Goal: Find specific page/section: Find specific page/section

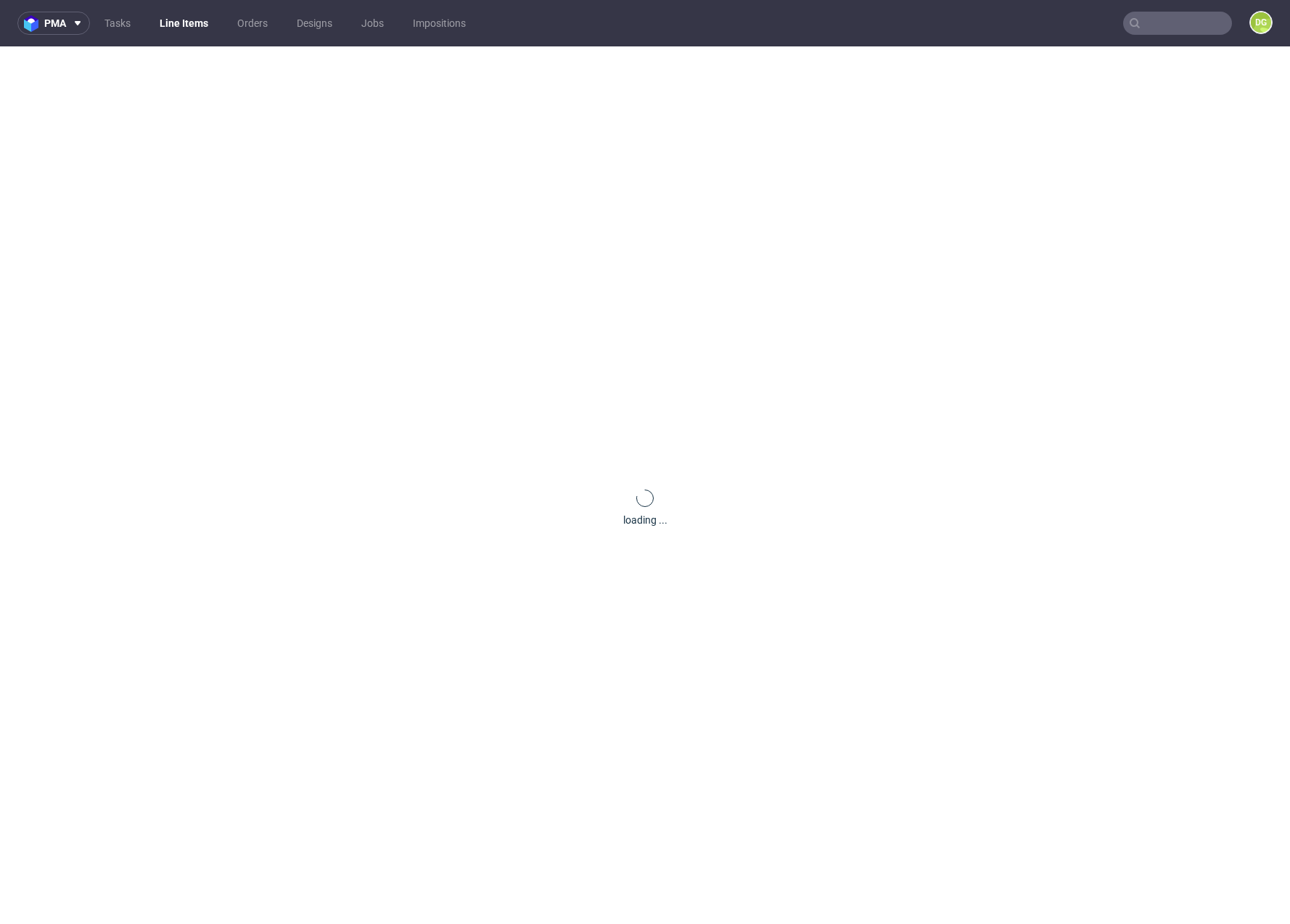
click at [205, 28] on link "Line Items" at bounding box center [183, 23] width 66 height 23
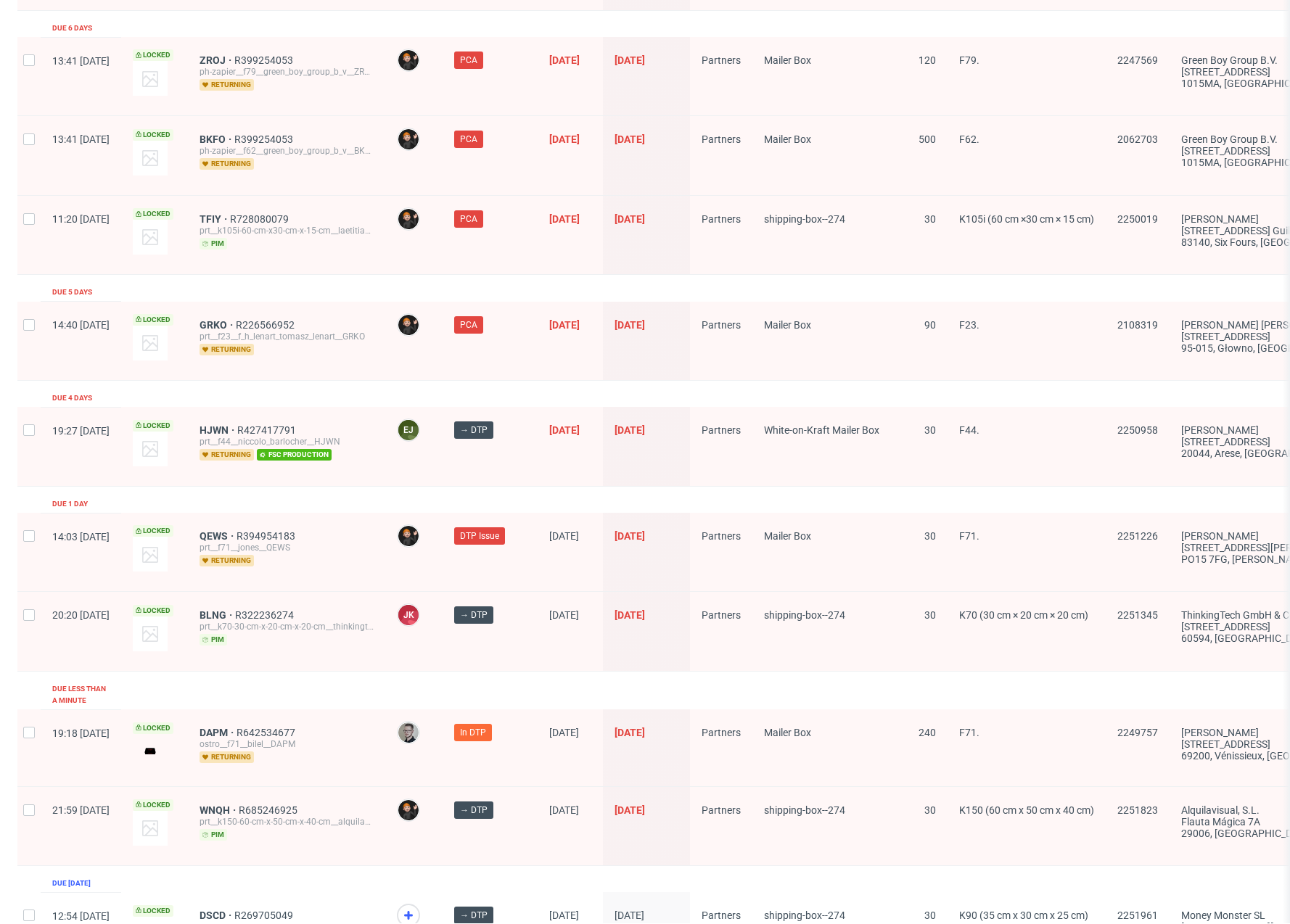
scroll to position [2084, 0]
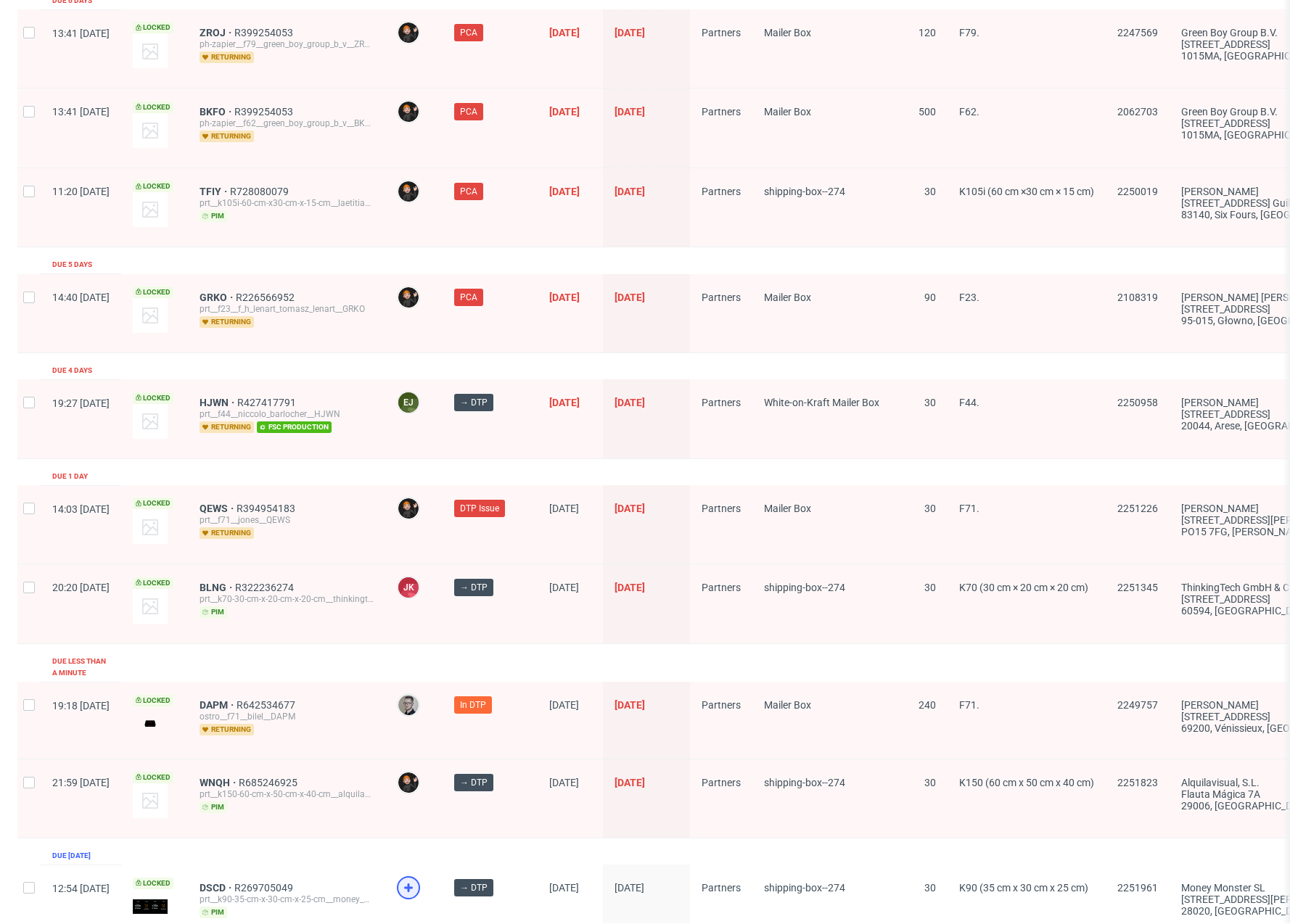
click at [417, 878] on icon at bounding box center [408, 887] width 17 height 17
click at [235, 882] on span "DSCD" at bounding box center [217, 888] width 35 height 11
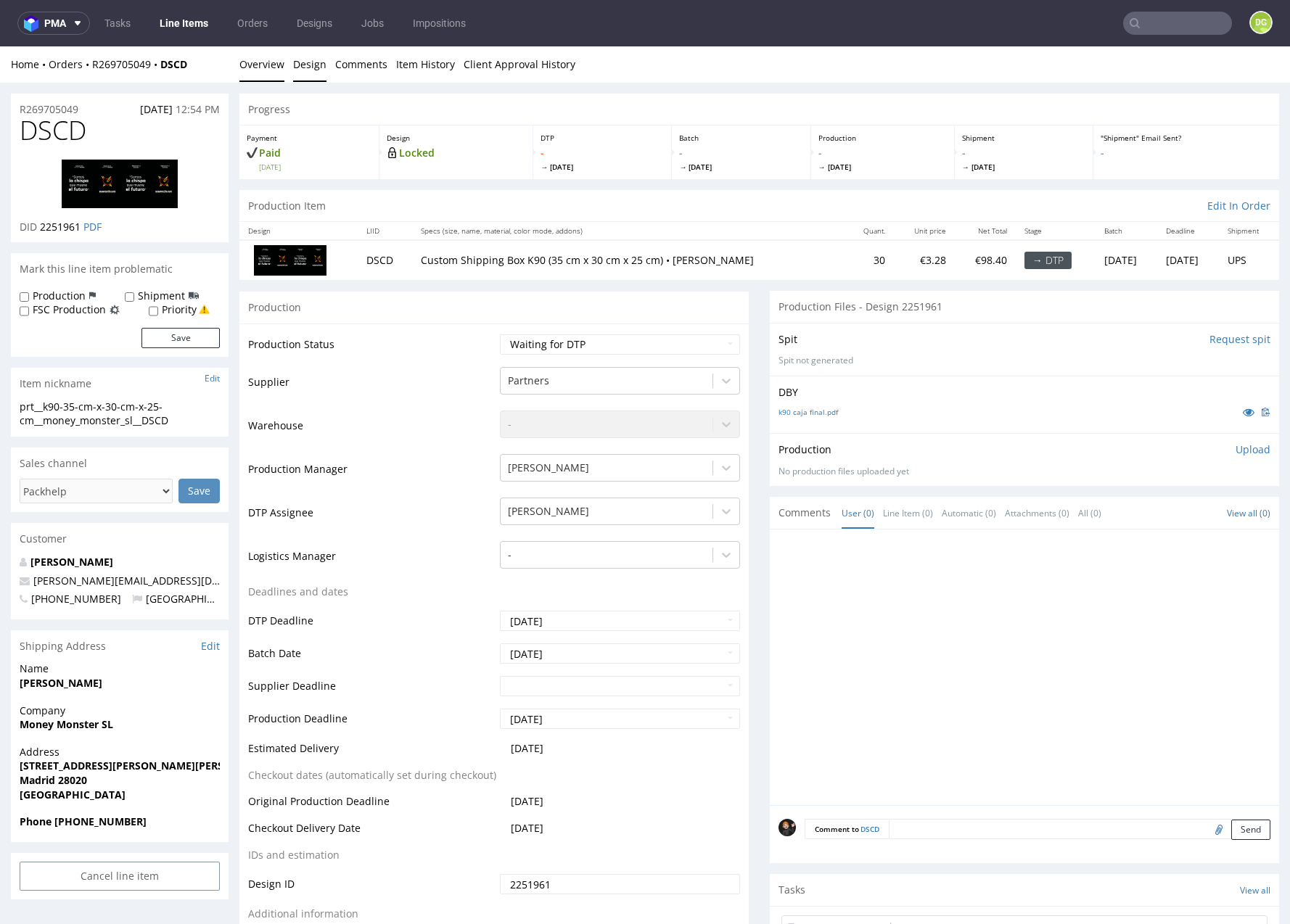
click at [311, 69] on link "Design" at bounding box center [309, 64] width 33 height 35
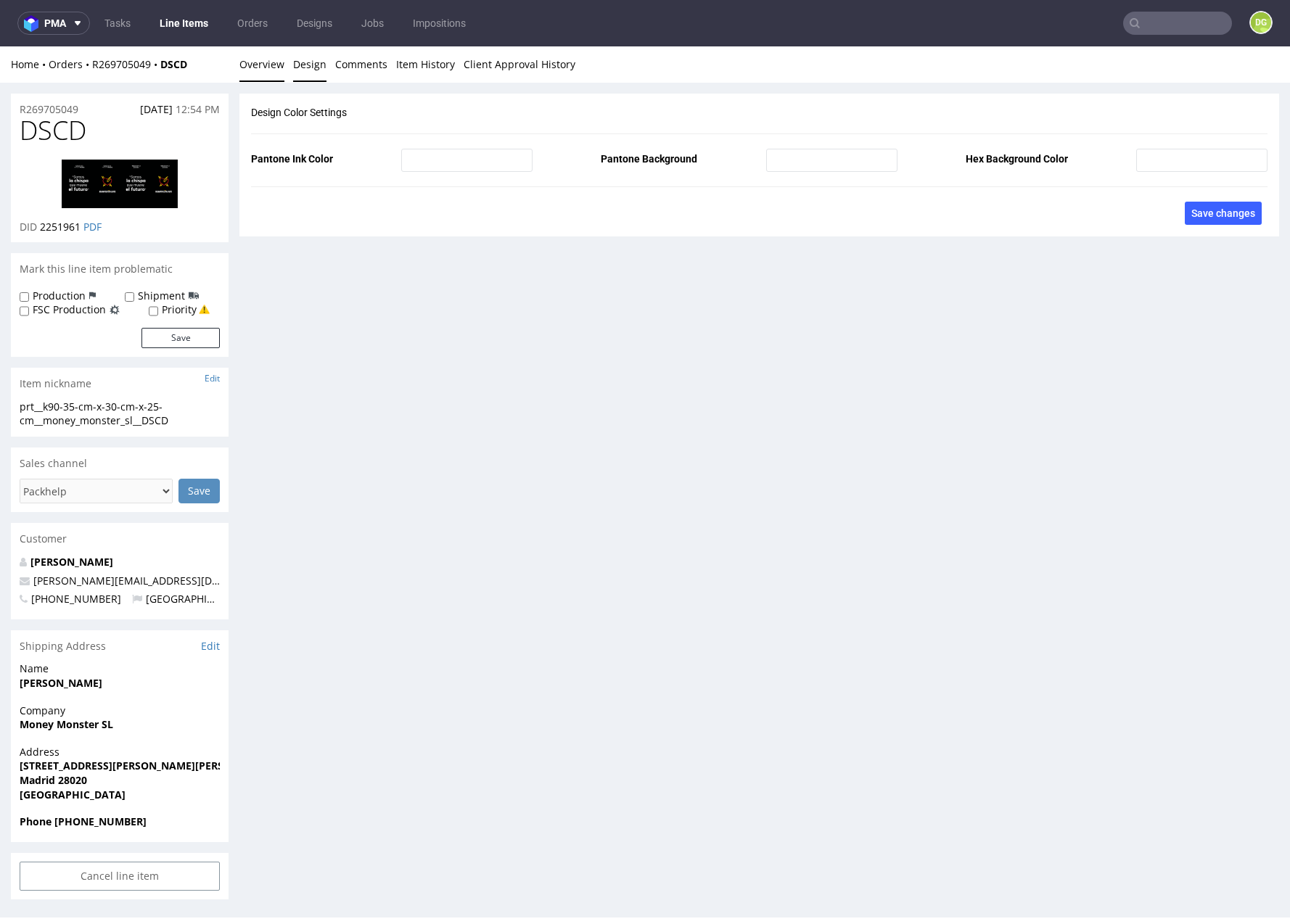
click at [250, 74] on link "Overview" at bounding box center [261, 64] width 45 height 35
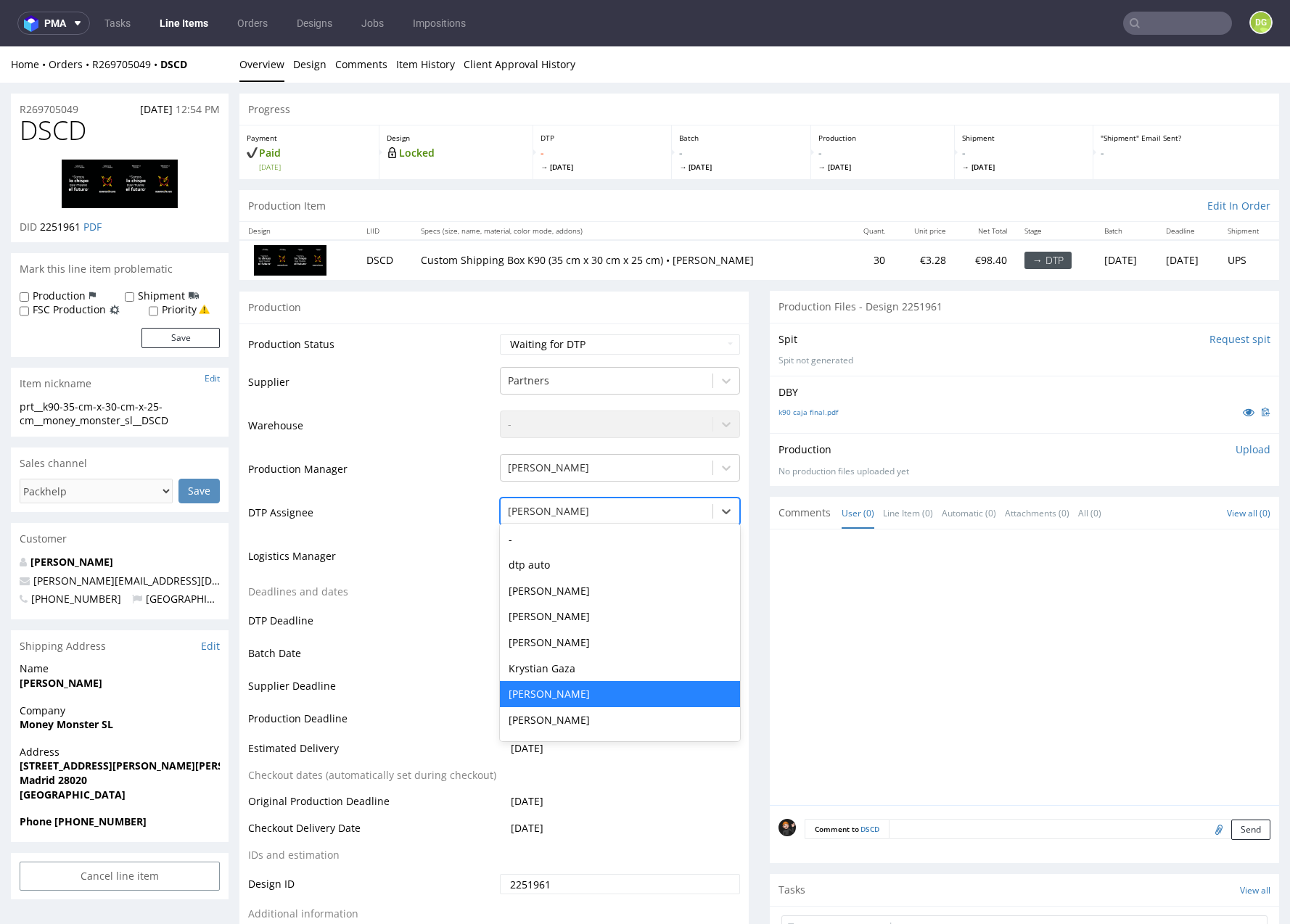
click at [543, 508] on div "[PERSON_NAME]" at bounding box center [607, 511] width 198 height 14
click at [542, 541] on div "-" at bounding box center [619, 538] width 240 height 26
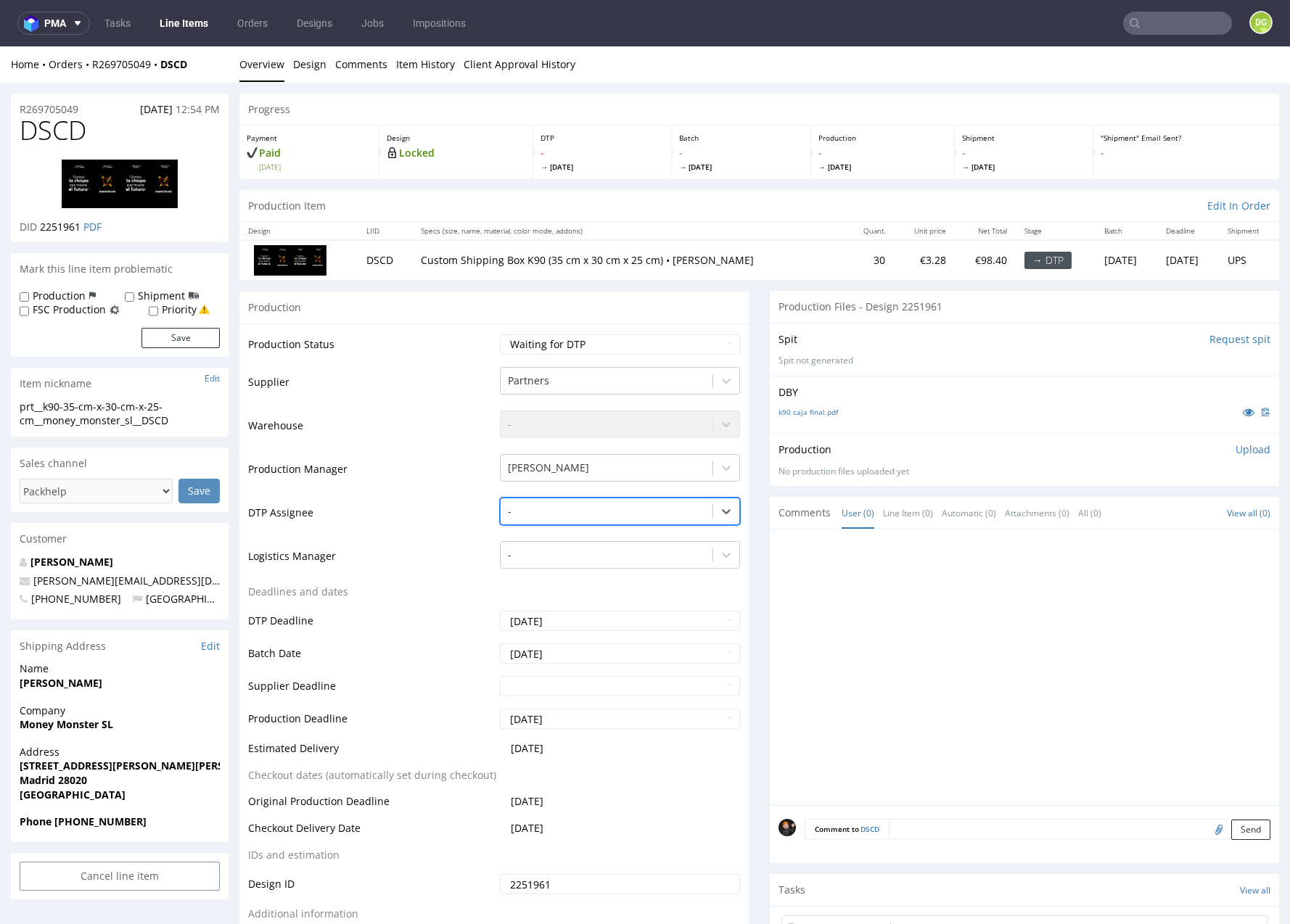
scroll to position [717, 0]
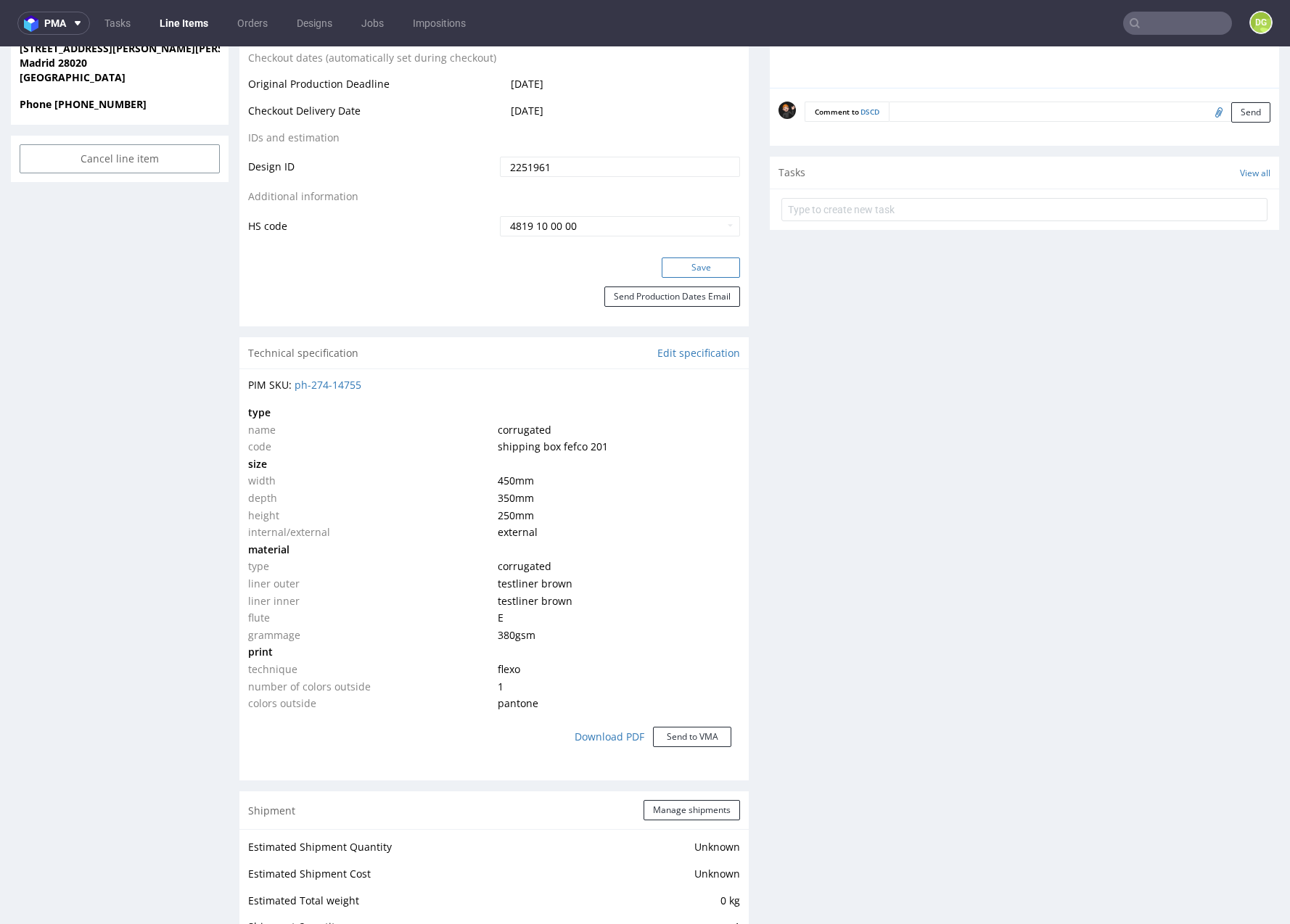
click at [689, 259] on button "Save" at bounding box center [700, 267] width 78 height 20
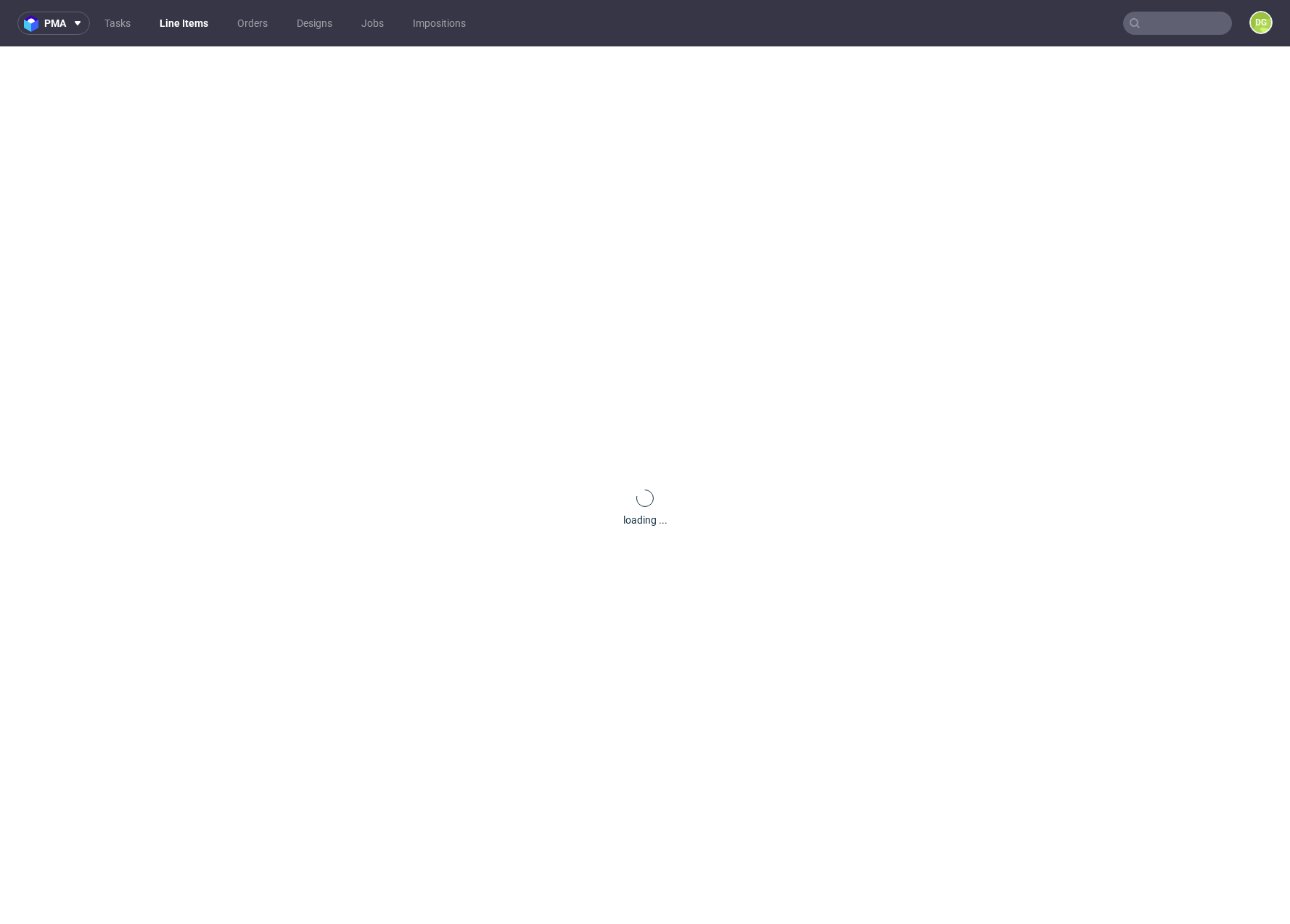
click at [175, 15] on link "Line Items" at bounding box center [183, 23] width 66 height 23
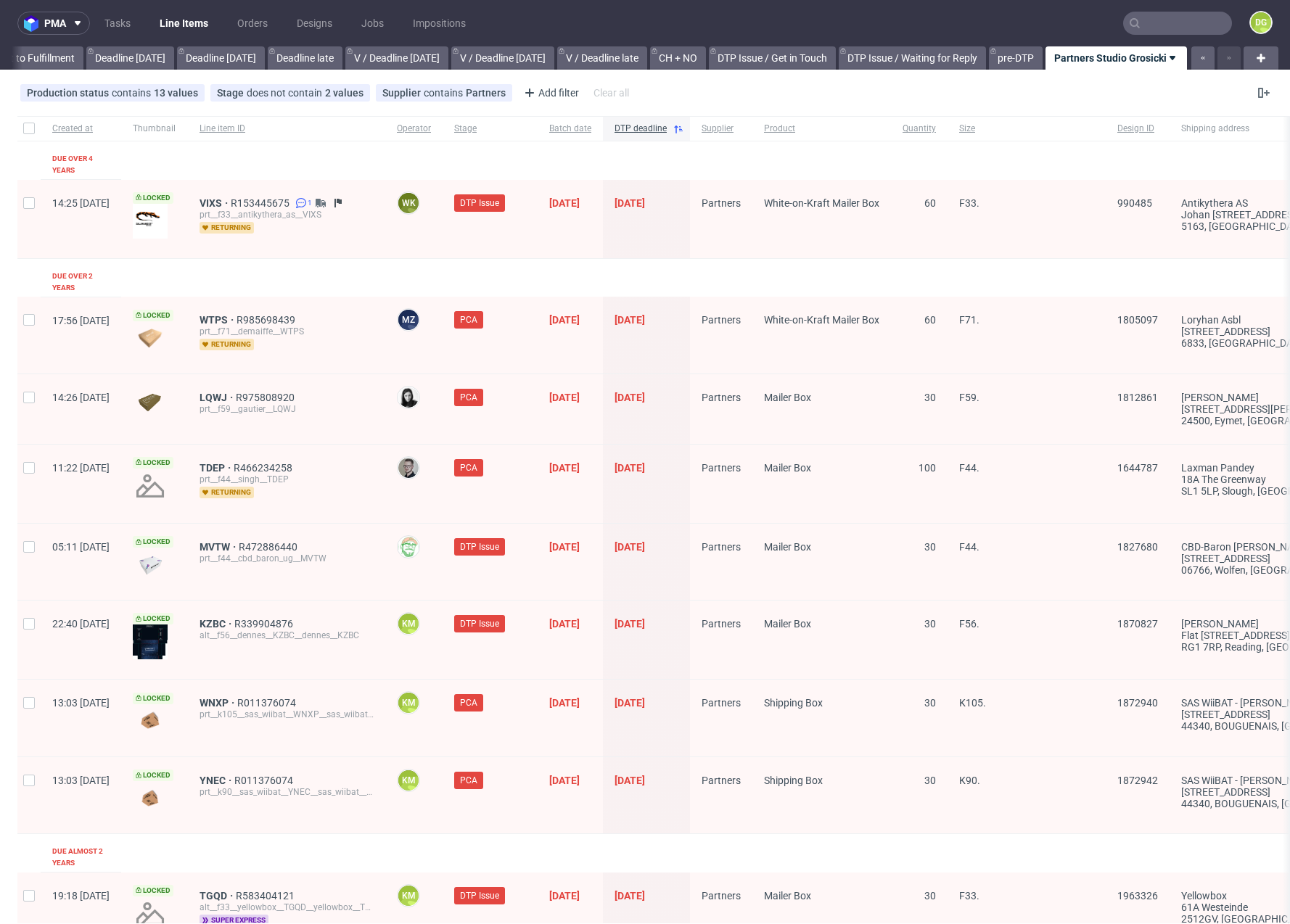
scroll to position [2084, 0]
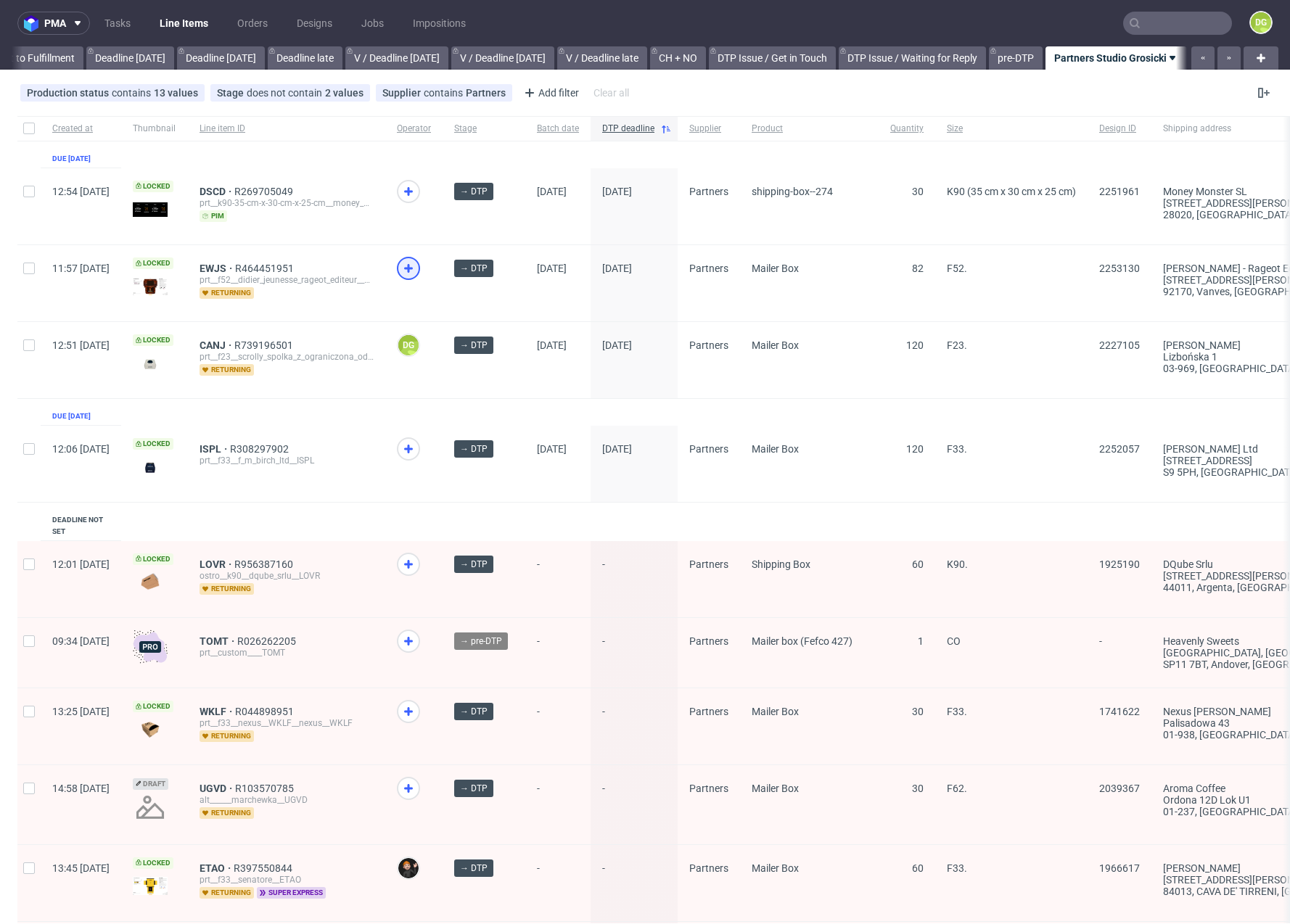
click at [417, 262] on icon at bounding box center [408, 268] width 17 height 17
click at [417, 448] on icon at bounding box center [408, 449] width 17 height 17
click at [235, 343] on span "CANJ" at bounding box center [217, 345] width 35 height 11
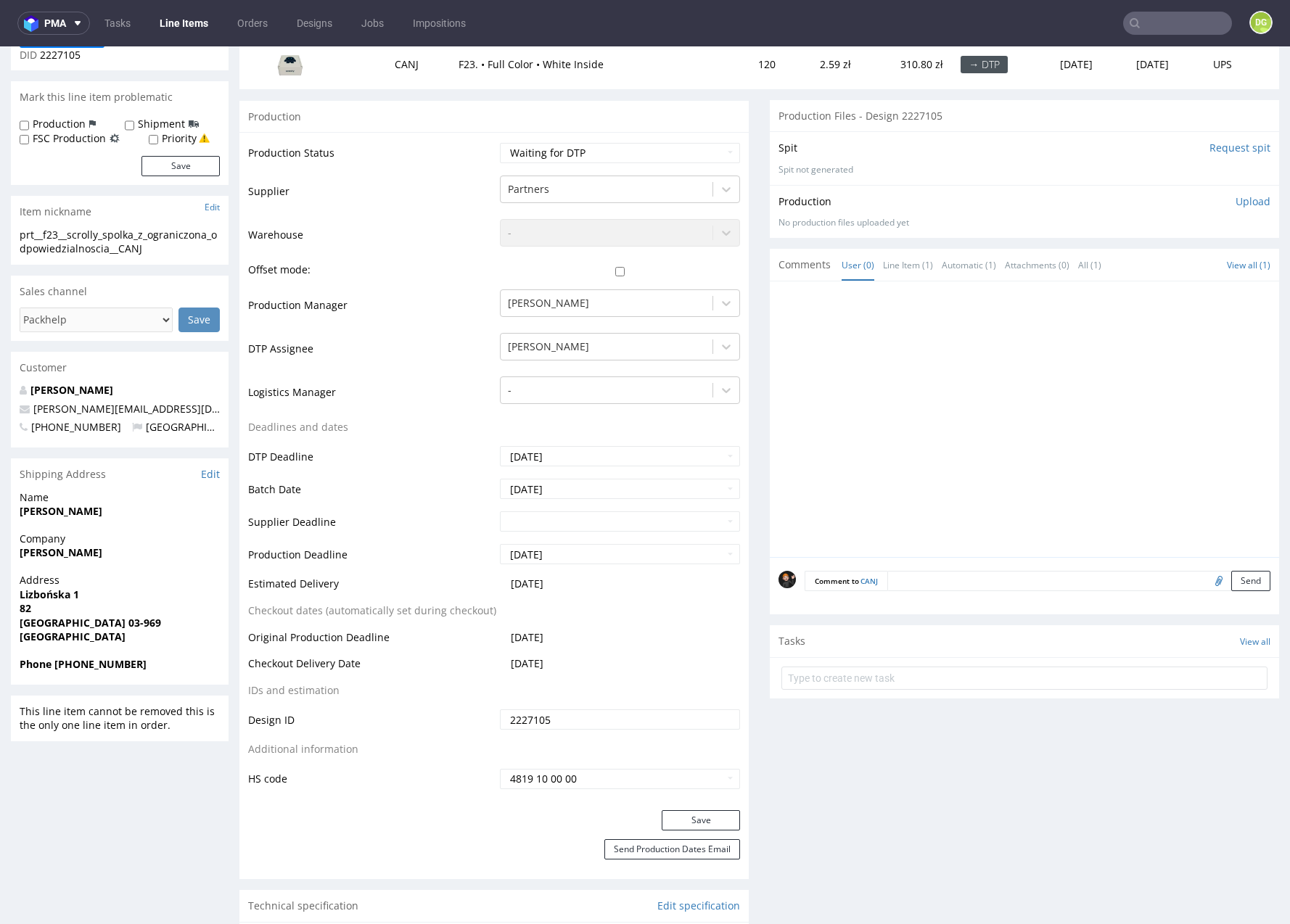
scroll to position [161, 0]
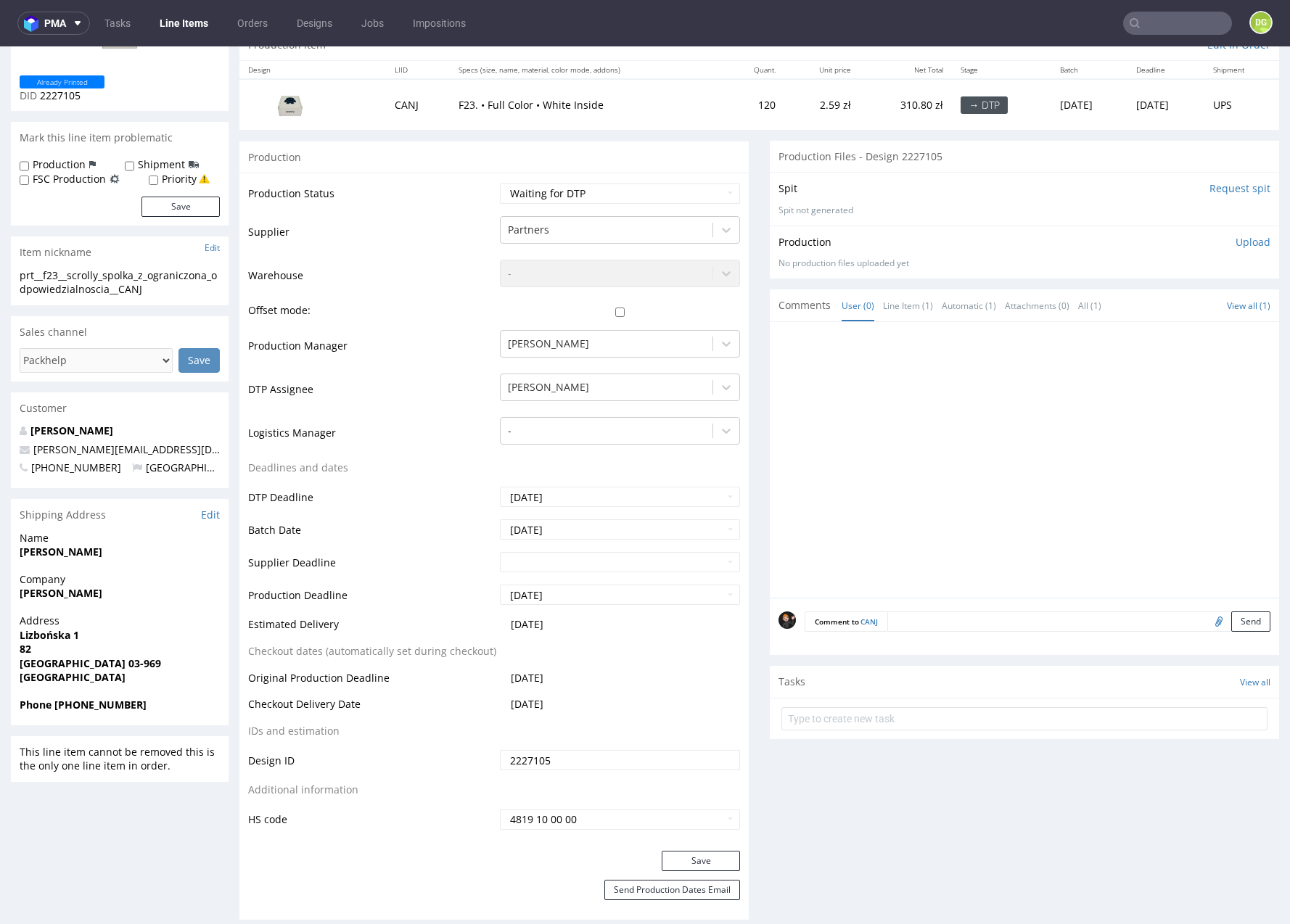
click at [201, 26] on link "Line Items" at bounding box center [183, 23] width 66 height 23
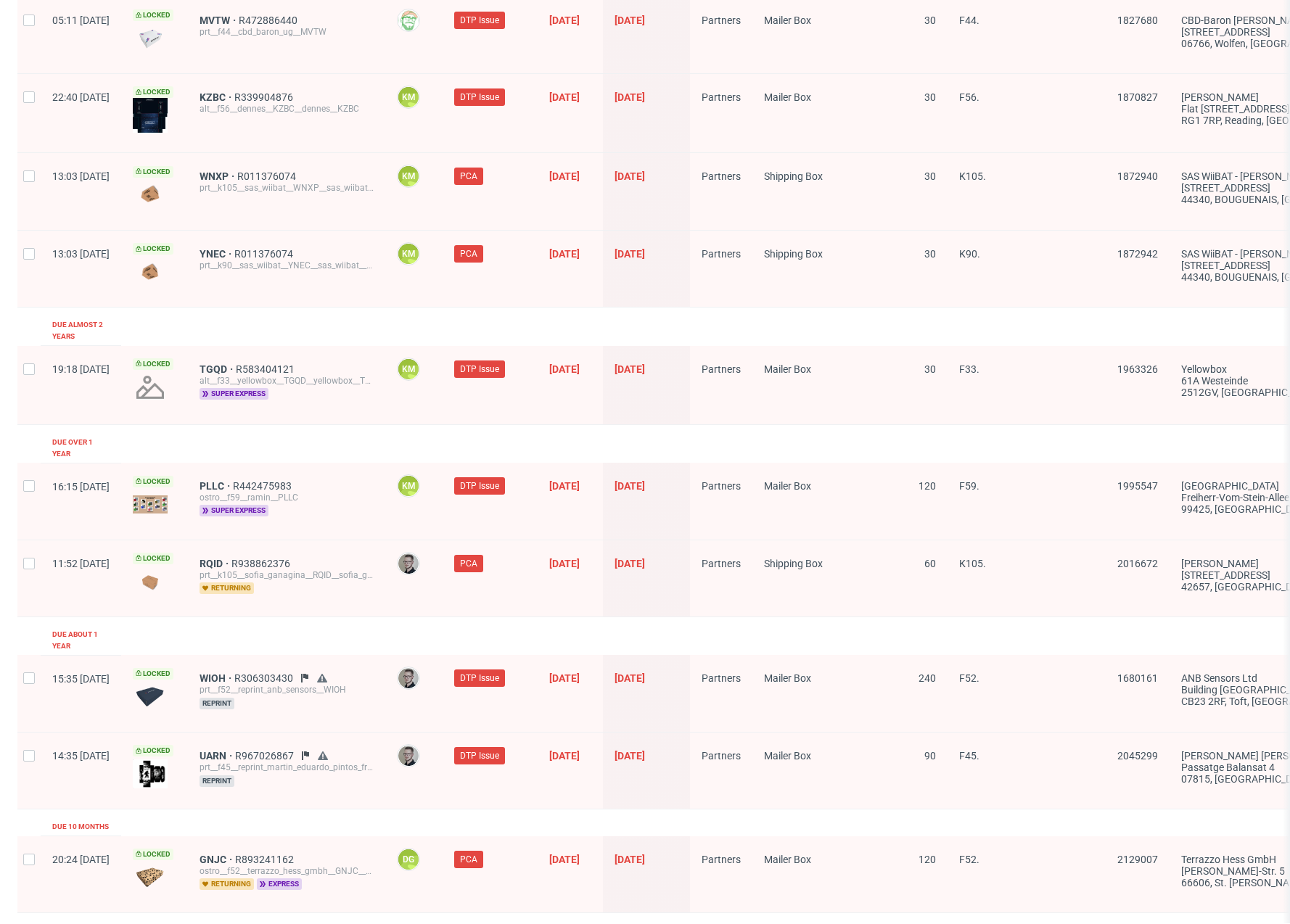
scroll to position [2084, 0]
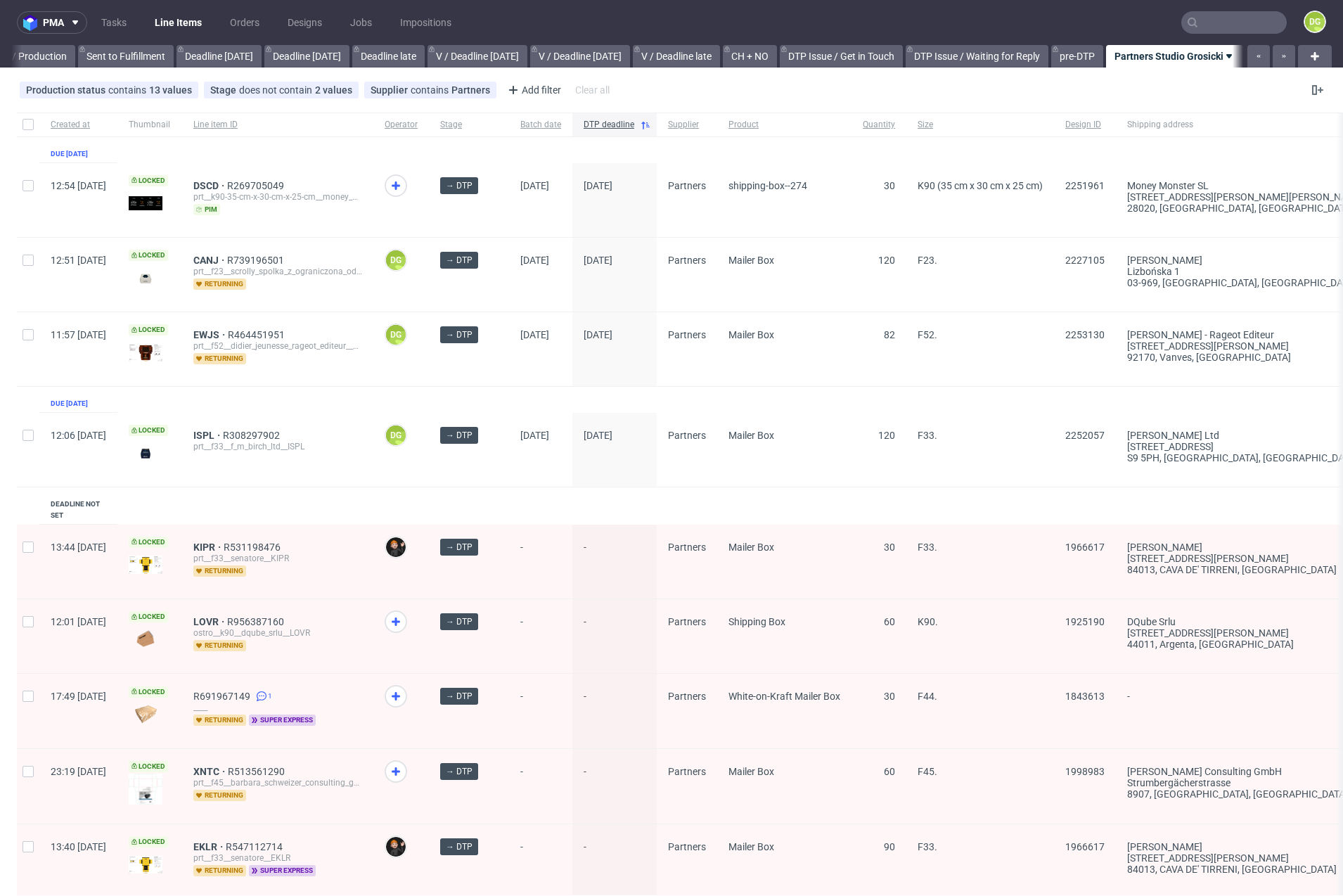
scroll to position [0, 1364]
click at [195, 19] on link "Line Items" at bounding box center [178, 22] width 64 height 22
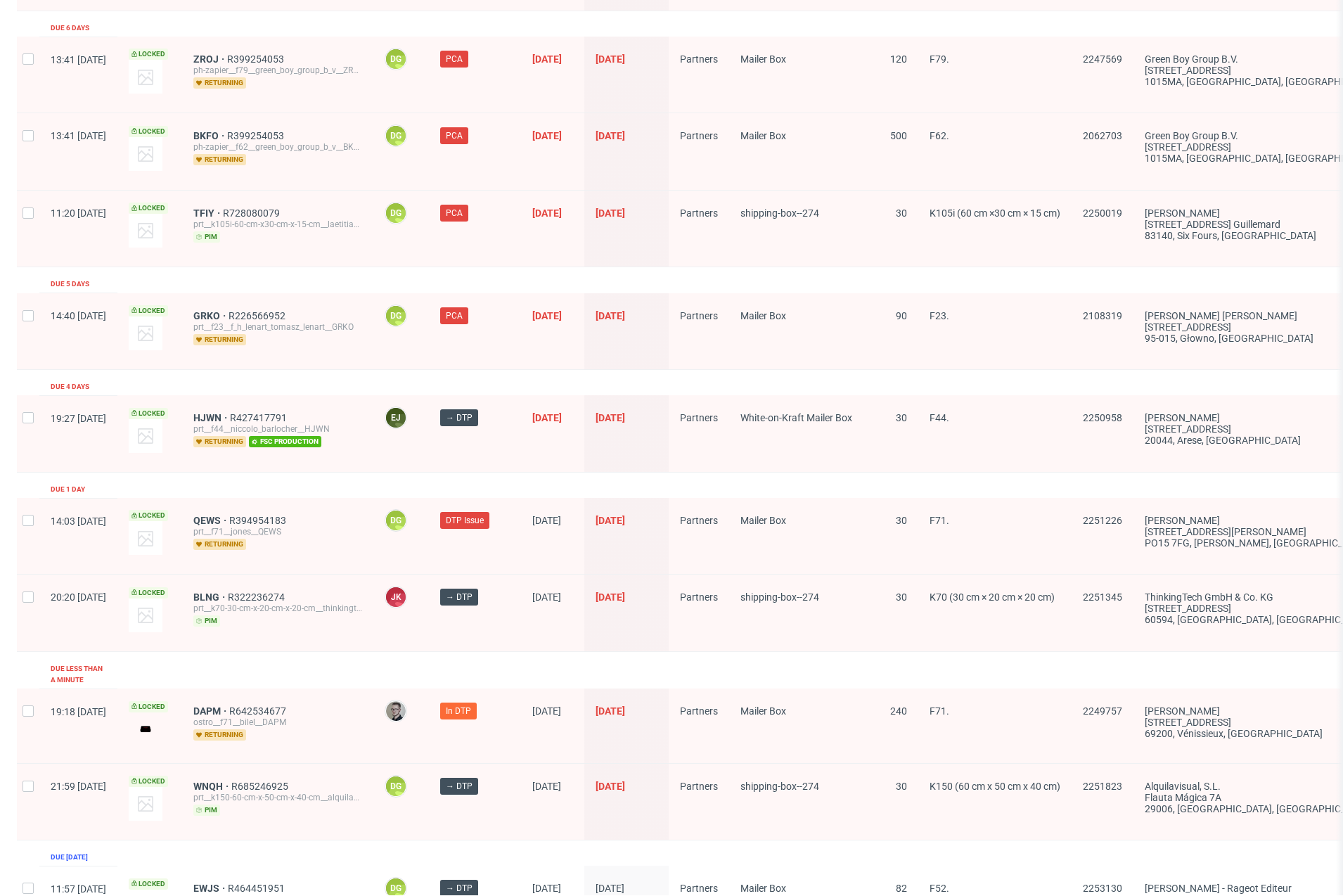
scroll to position [2021, 0]
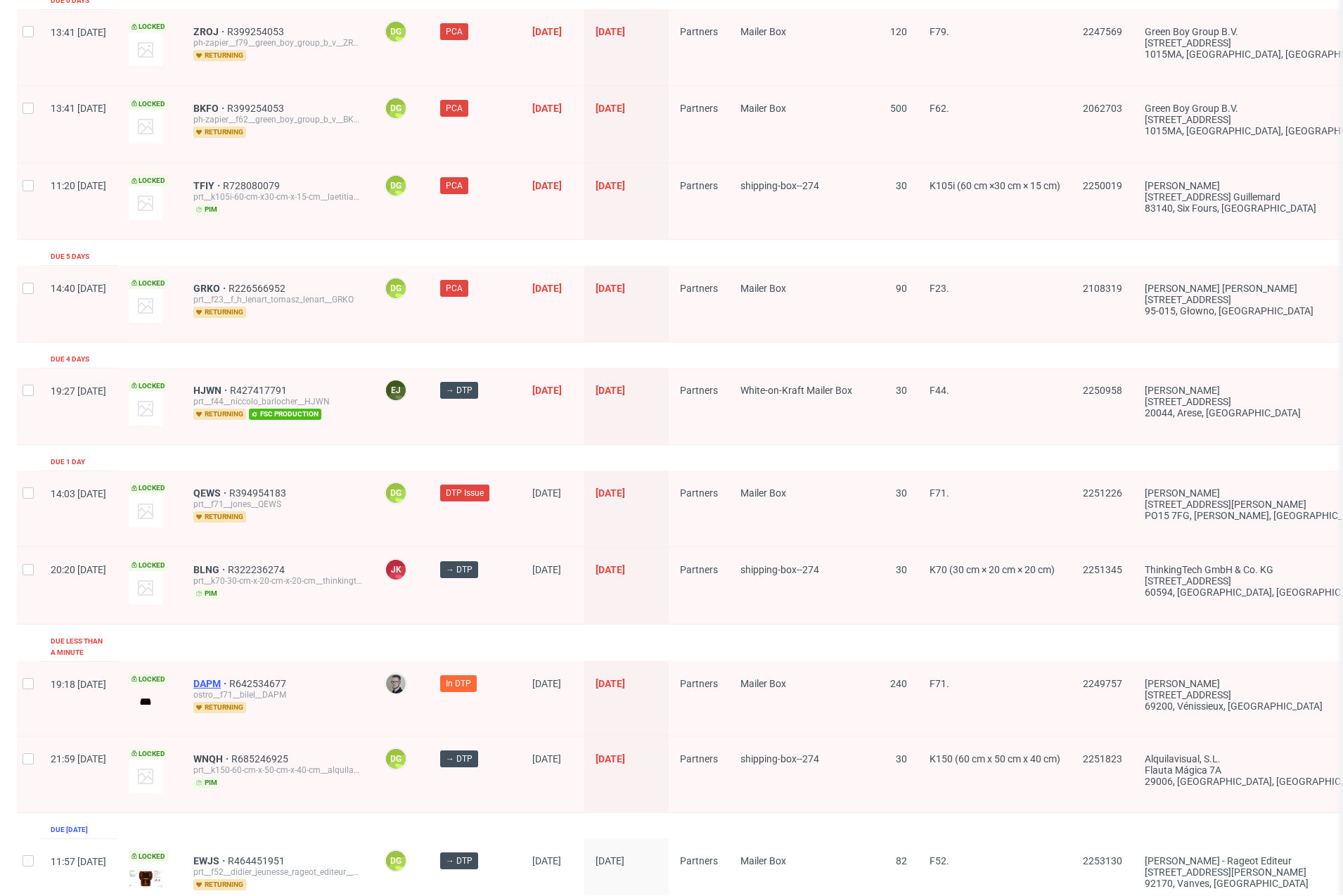
click at [229, 678] on span "DAPM" at bounding box center [211, 683] width 36 height 11
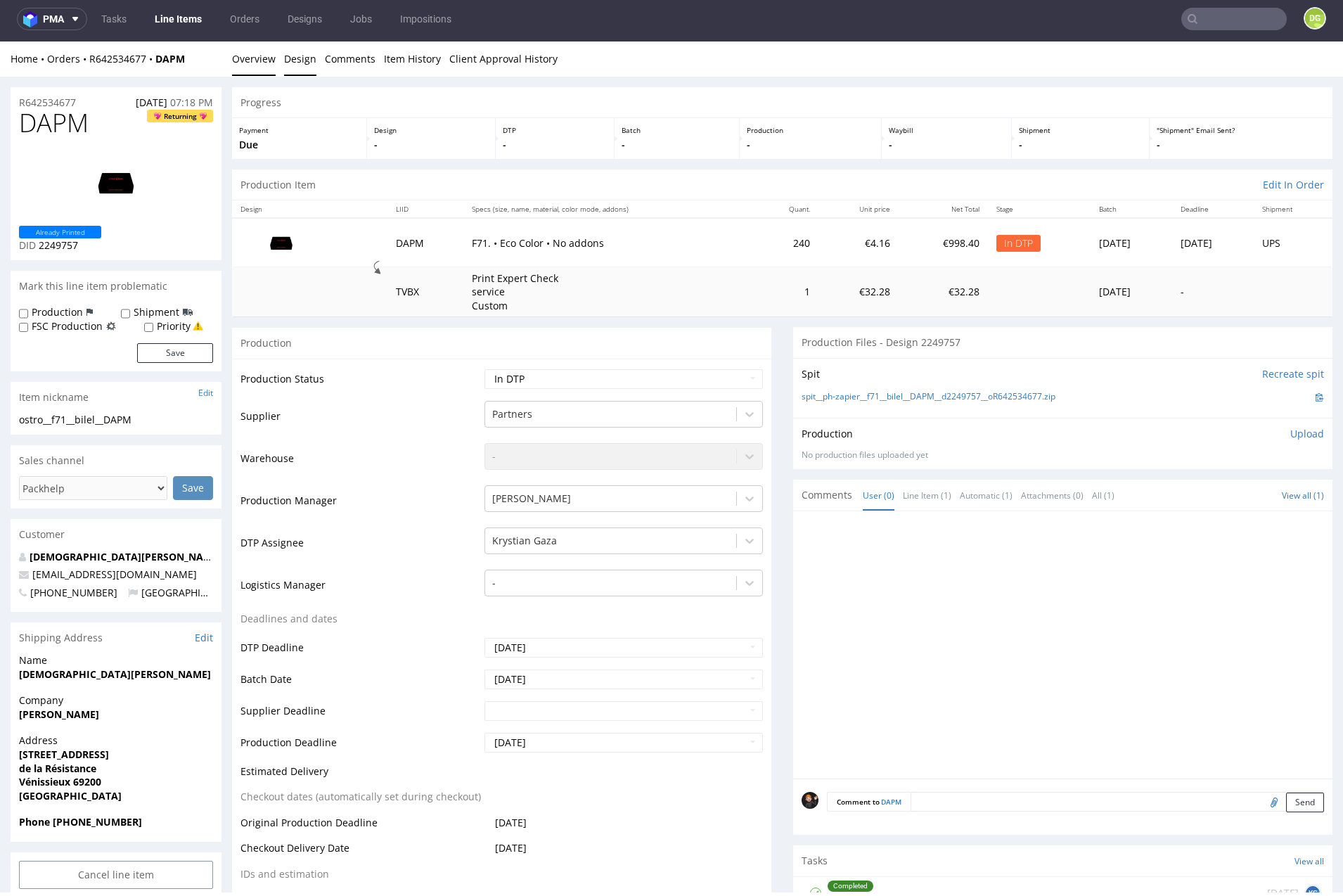
click at [303, 55] on link "Design" at bounding box center [299, 58] width 32 height 34
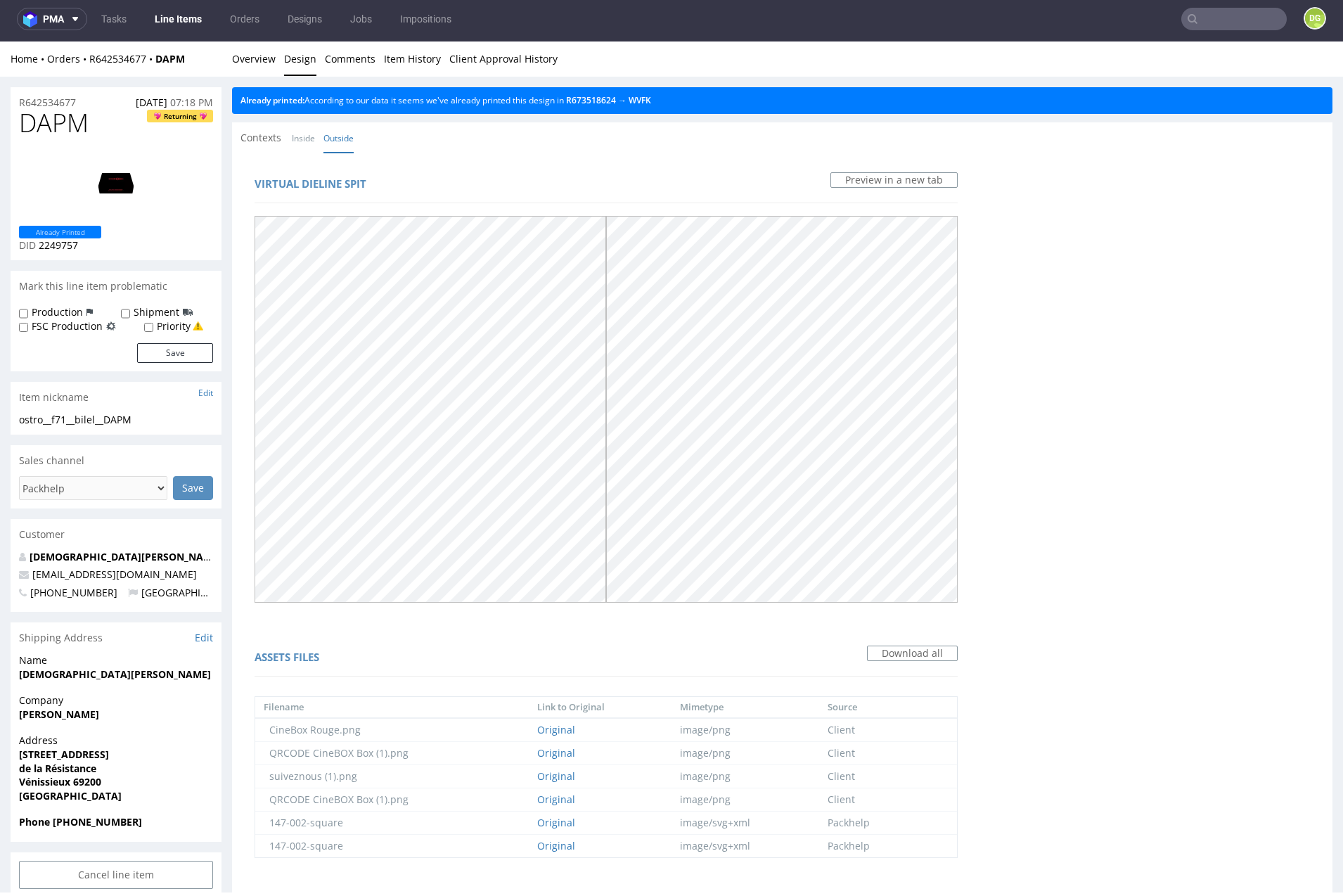
click at [173, 20] on link "Line Items" at bounding box center [178, 18] width 64 height 22
